Goal: Check status: Check status

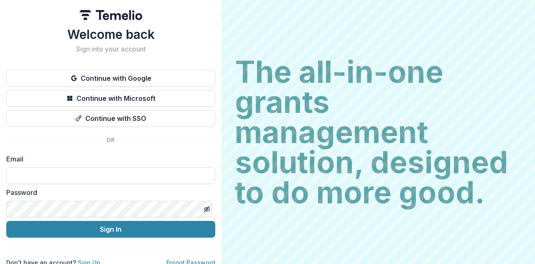
click at [58, 181] on input at bounding box center [110, 175] width 209 height 17
type input "**********"
click at [109, 232] on button "Sign In" at bounding box center [110, 229] width 209 height 17
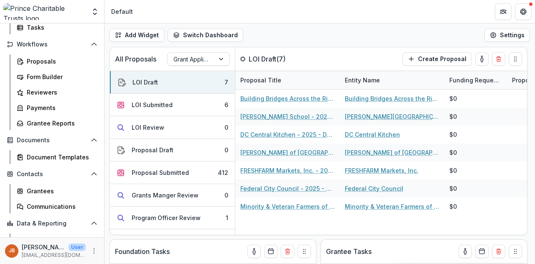
scroll to position [124, 0]
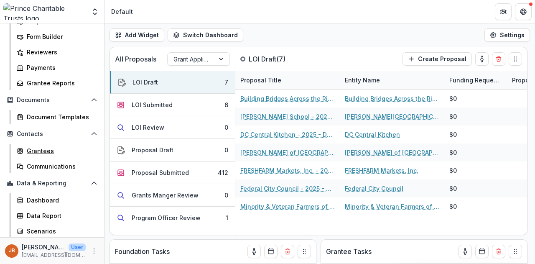
click at [30, 149] on div "Grantees" at bounding box center [60, 150] width 67 height 9
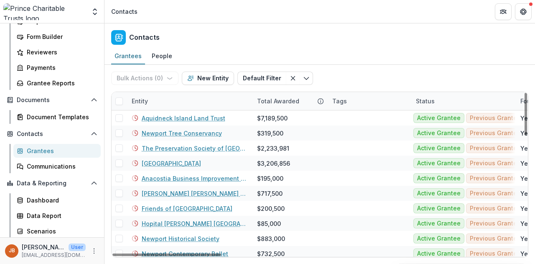
click at [158, 58] on div "People" at bounding box center [161, 56] width 27 height 12
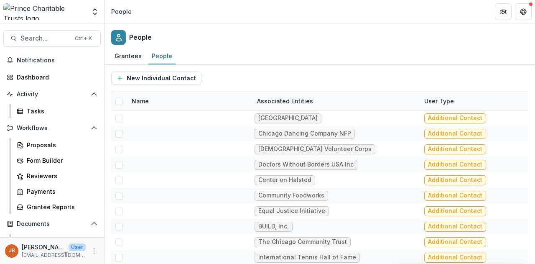
click at [33, 35] on span "Search..." at bounding box center [44, 38] width 49 height 8
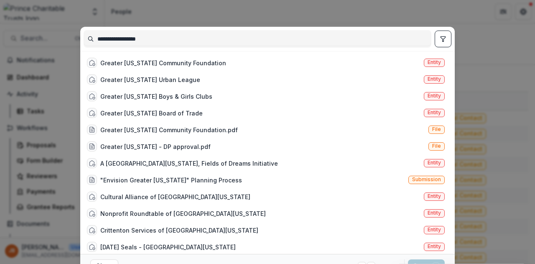
type input "**********"
click at [205, 63] on div "Greater Washington Community Foundation" at bounding box center [163, 62] width 126 height 9
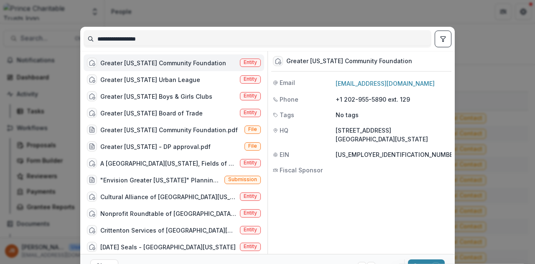
scroll to position [40, 0]
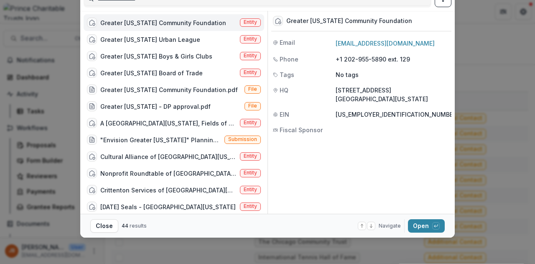
click at [421, 225] on button "Open with enter key" at bounding box center [426, 225] width 37 height 13
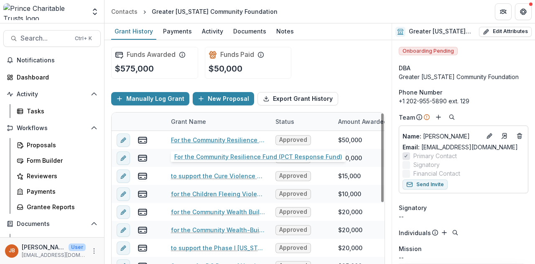
click at [193, 137] on link "For the Community Resilience Fund (PCT Response Fund)" at bounding box center [218, 139] width 94 height 9
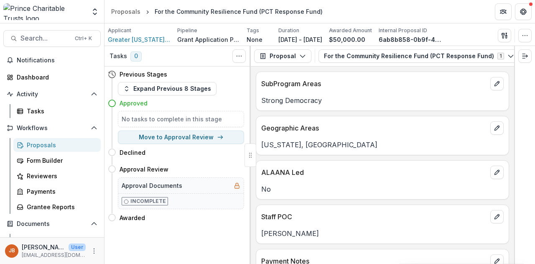
click at [302, 58] on icon "button" at bounding box center [302, 56] width 7 height 7
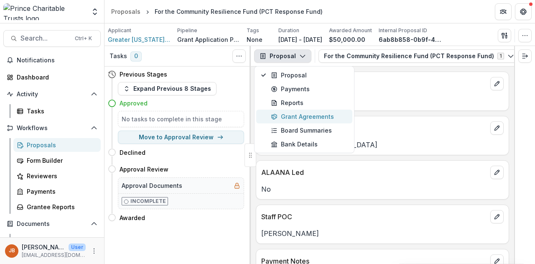
click at [301, 114] on div "Grant Agreements" at bounding box center [309, 116] width 76 height 9
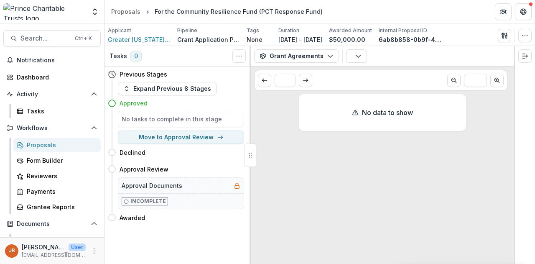
click at [327, 54] on icon "button" at bounding box center [330, 56] width 7 height 7
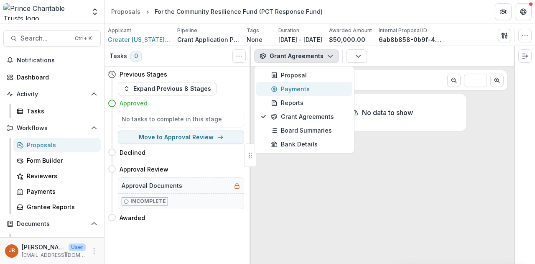
click at [289, 87] on div "Payments" at bounding box center [309, 88] width 76 height 9
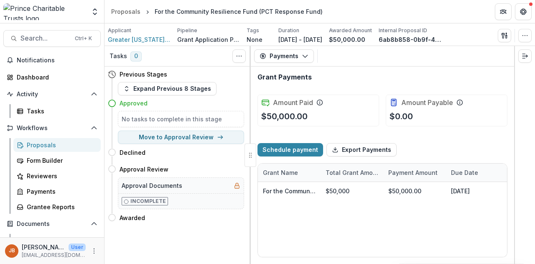
click at [306, 56] on icon "button" at bounding box center [305, 56] width 7 height 7
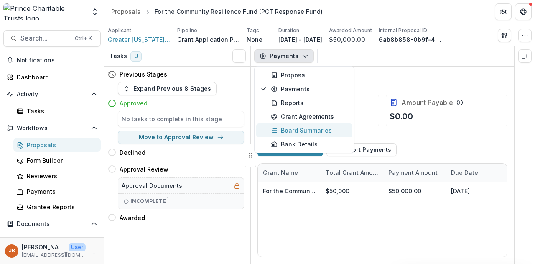
click at [289, 129] on div "Board Summaries" at bounding box center [309, 130] width 76 height 9
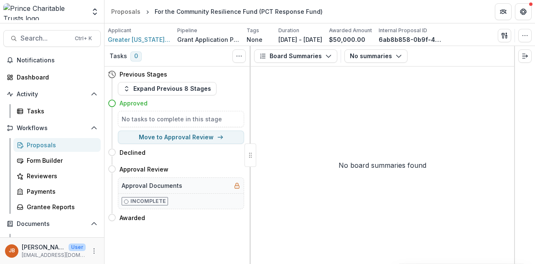
click at [325, 55] on icon "button" at bounding box center [328, 56] width 7 height 7
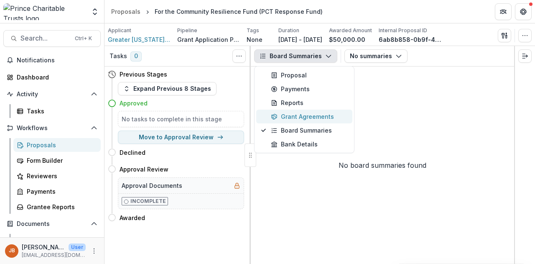
click at [306, 116] on div "Grant Agreements" at bounding box center [309, 116] width 76 height 9
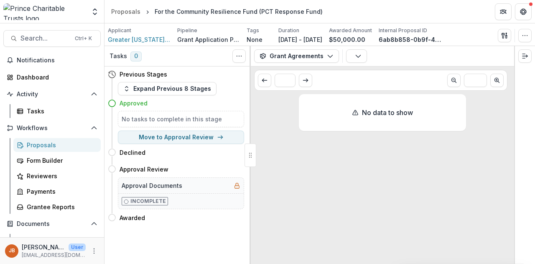
click at [329, 58] on icon "button" at bounding box center [330, 56] width 7 height 7
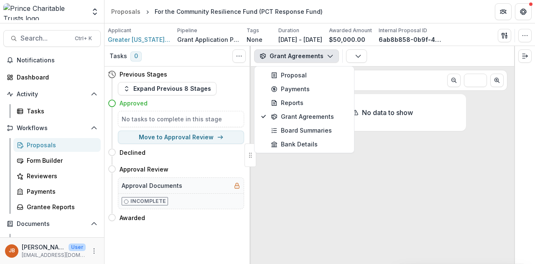
click at [355, 57] on polyline "button" at bounding box center [357, 56] width 5 height 3
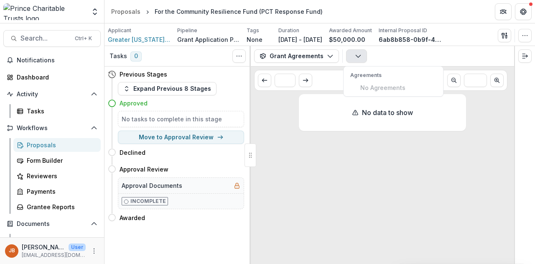
click at [355, 57] on polyline "button" at bounding box center [357, 56] width 5 height 3
click at [46, 8] on img at bounding box center [44, 11] width 82 height 17
click at [43, 18] on img at bounding box center [44, 11] width 82 height 17
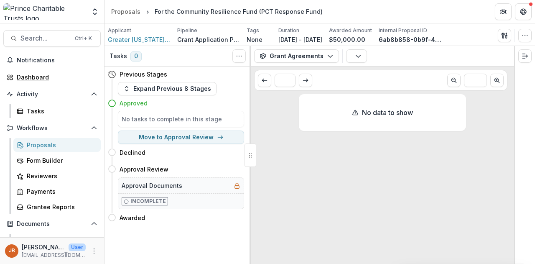
click at [31, 76] on div "Dashboard" at bounding box center [55, 77] width 77 height 9
